Goal: Transaction & Acquisition: Download file/media

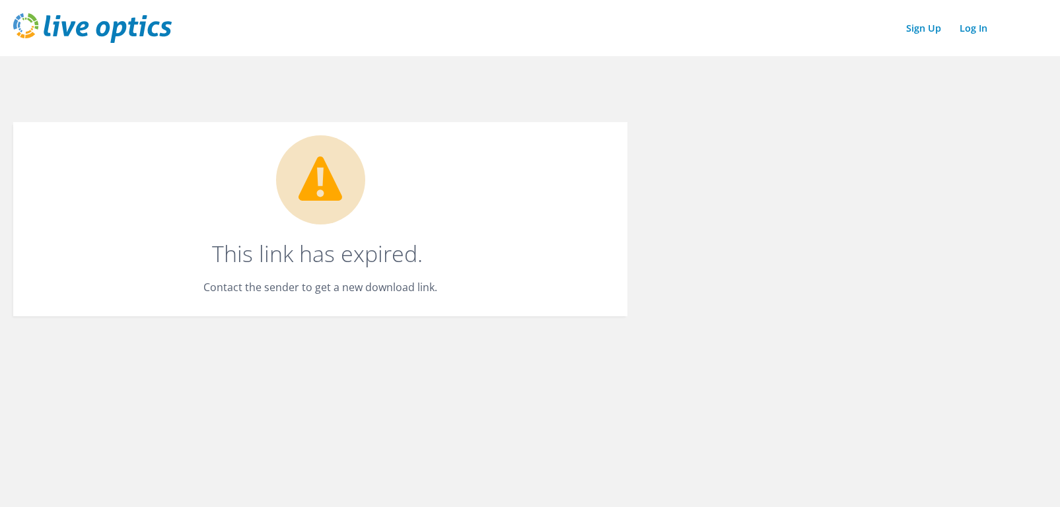
drag, startPoint x: 444, startPoint y: 172, endPoint x: 424, endPoint y: 182, distance: 22.1
click at [444, 172] on div "This link has expired. Contact the sender to get a new download link." at bounding box center [320, 219] width 614 height 194
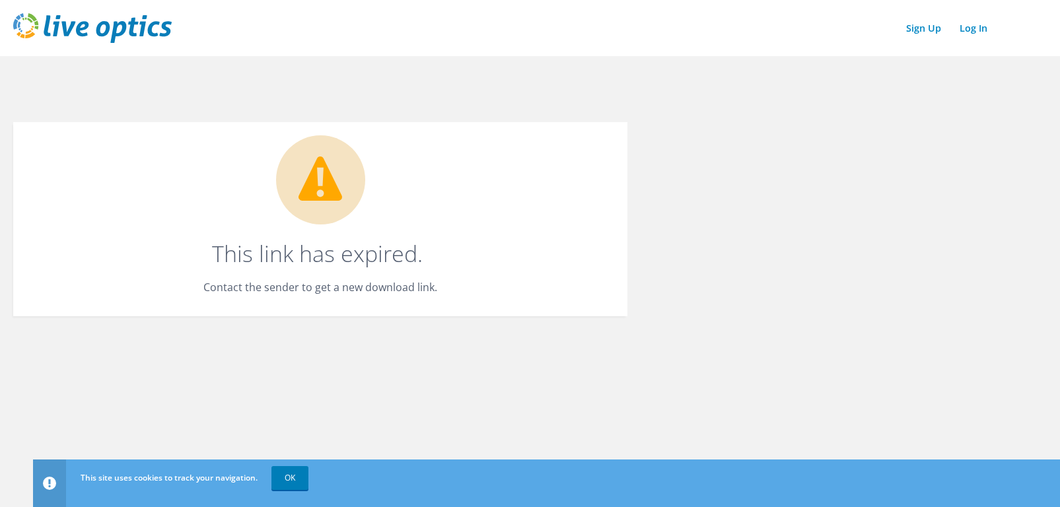
click at [90, 30] on img at bounding box center [92, 28] width 158 height 30
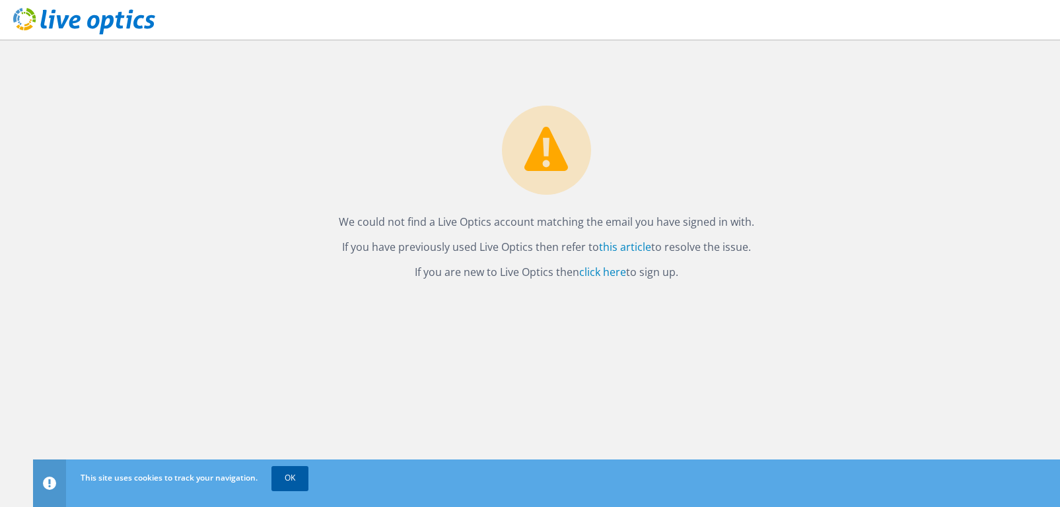
click at [288, 483] on link "OK" at bounding box center [289, 478] width 37 height 24
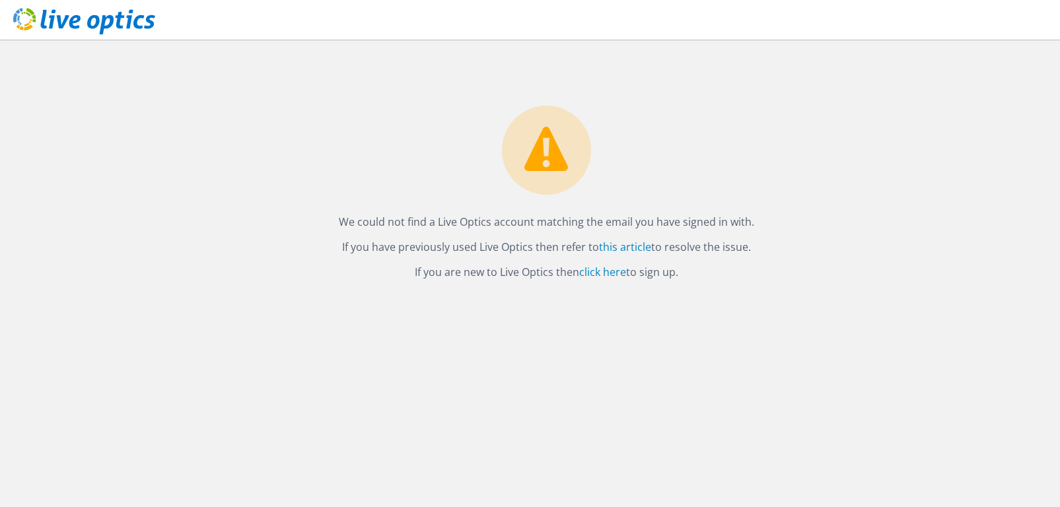
click at [260, 75] on div "We could not find a Live Optics account matching the email you have signed in w…" at bounding box center [546, 161] width 1027 height 242
click at [59, 24] on use at bounding box center [84, 21] width 142 height 26
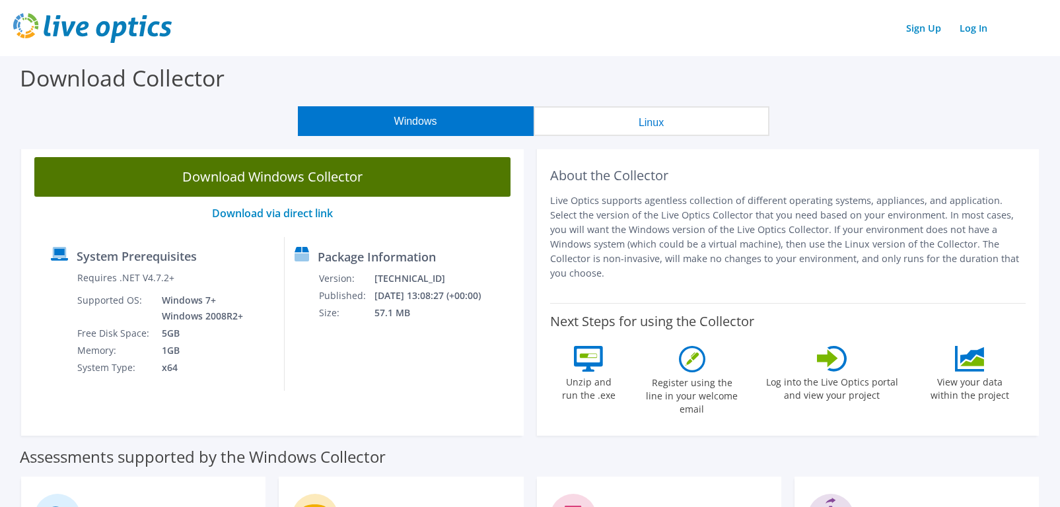
click at [292, 180] on link "Download Windows Collector" at bounding box center [272, 177] width 476 height 40
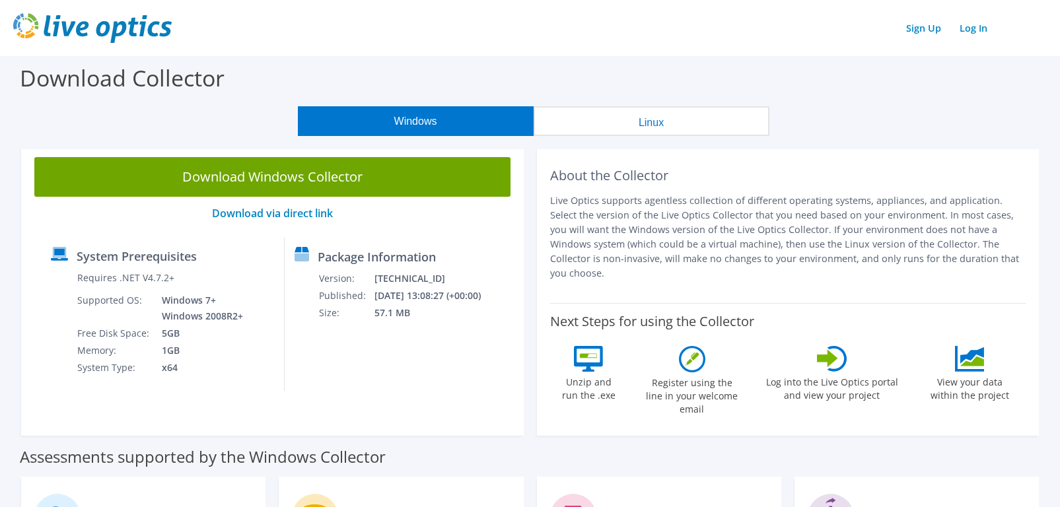
click at [1035, 48] on header "Sign Up Log In" at bounding box center [530, 28] width 1060 height 56
